Goal: Find contact information: Find contact information

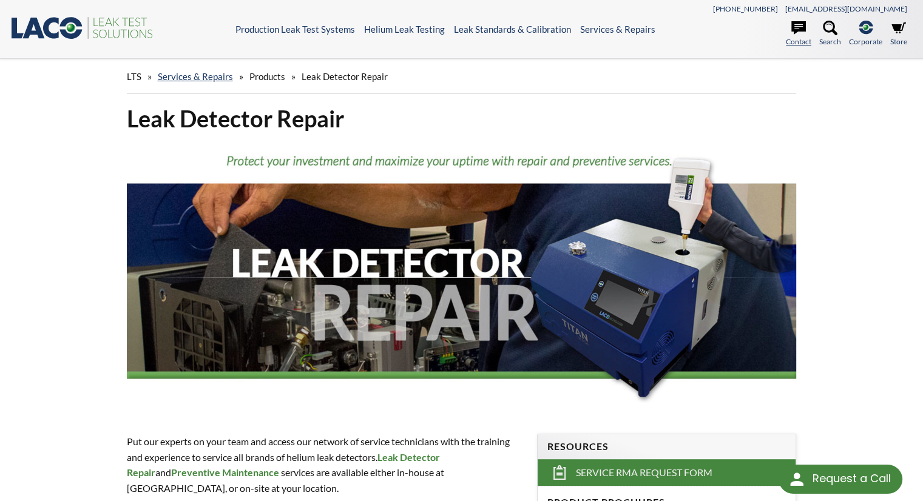
click at [803, 27] on icon at bounding box center [799, 27] width 15 height 13
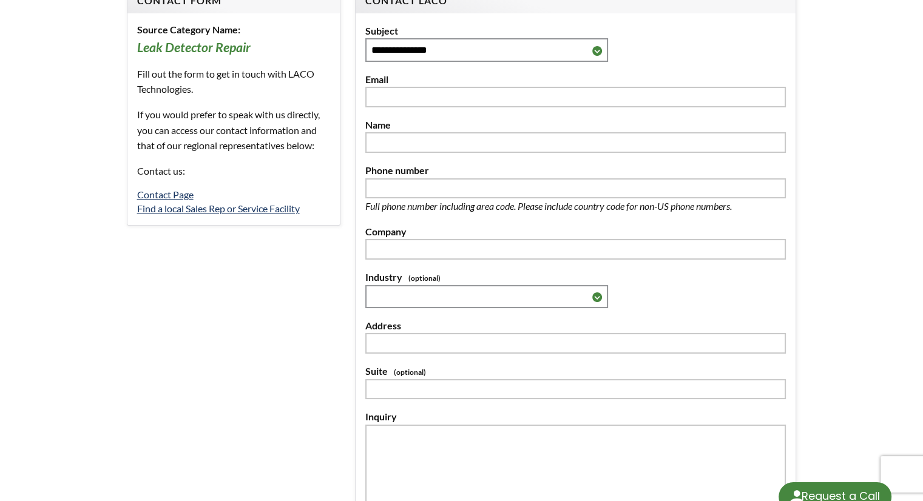
select select "Language Translate Widget"
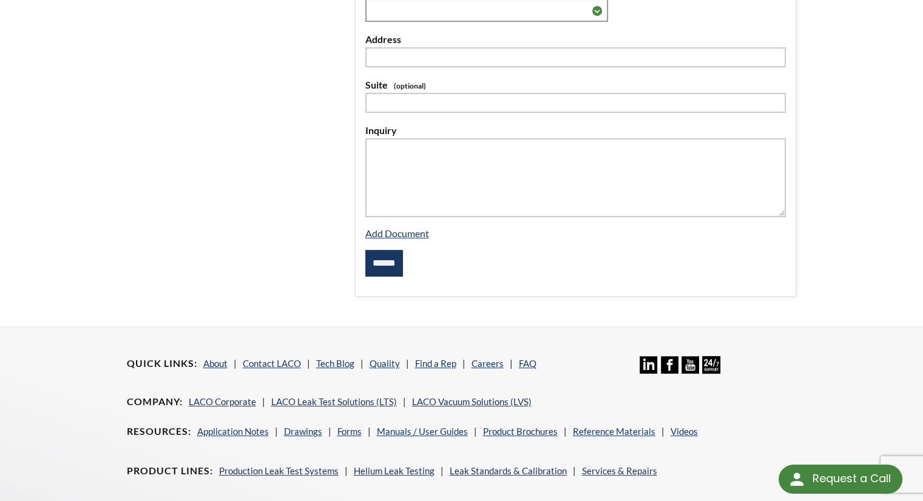
scroll to position [357, 0]
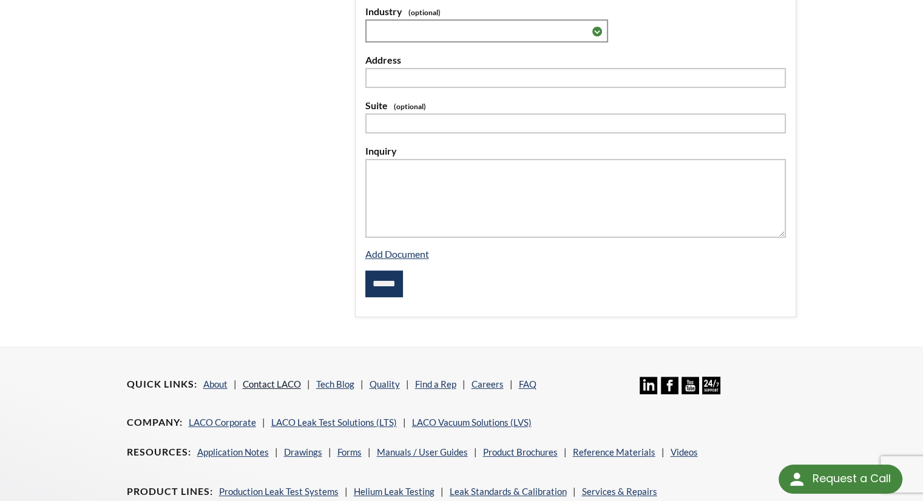
click at [274, 382] on link "Contact LACO" at bounding box center [272, 384] width 58 height 11
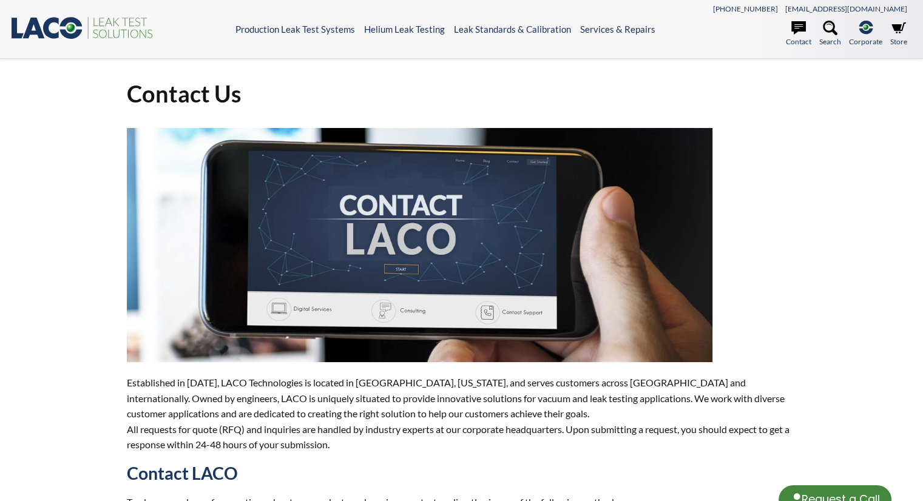
select select "Language Translate Widget"
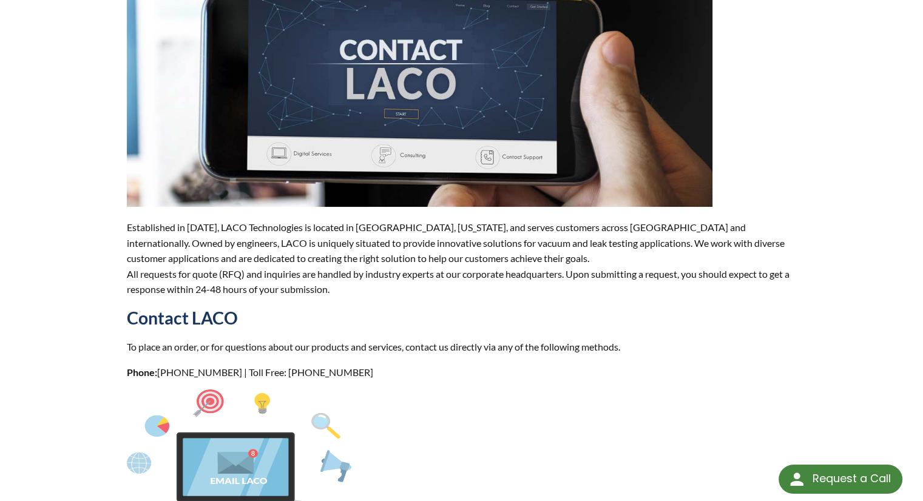
scroll to position [303, 0]
